Goal: Task Accomplishment & Management: Use online tool/utility

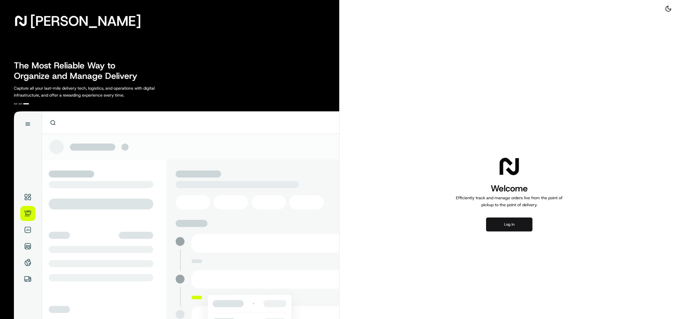
click at [506, 225] on button "Log in" at bounding box center [509, 224] width 46 height 14
